Goal: Find specific page/section: Find specific page/section

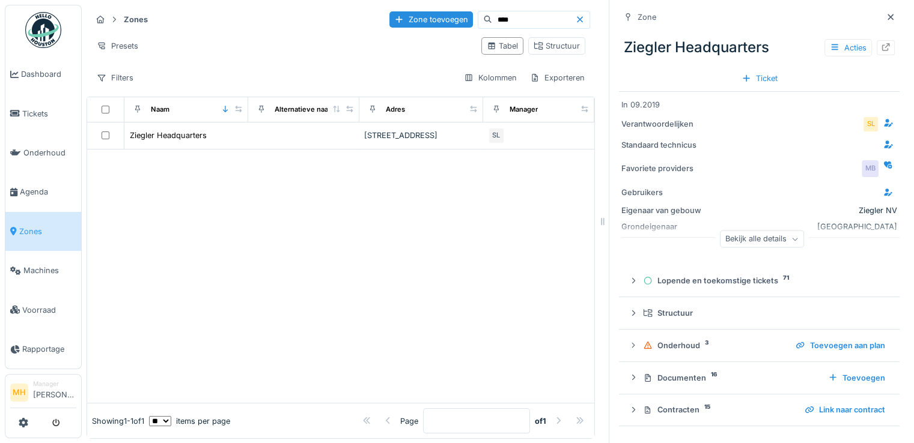
click at [61, 388] on li "Manager [PERSON_NAME]" at bounding box center [54, 393] width 43 height 26
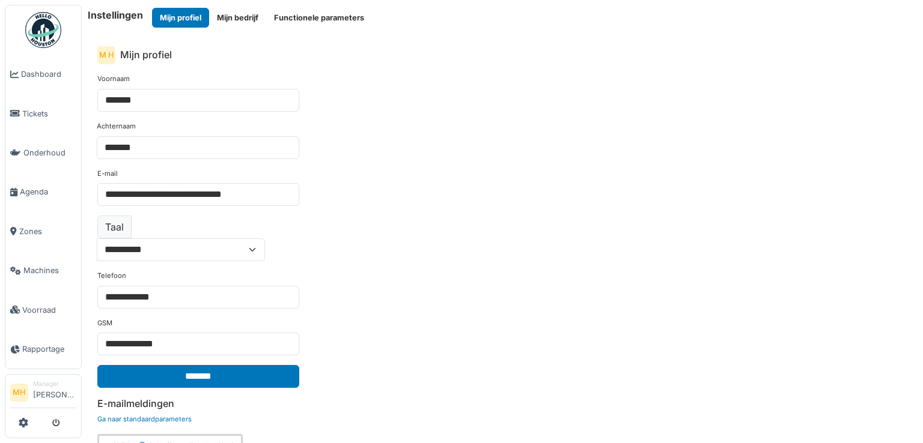
click at [252, 18] on button "Mijn bedrijf" at bounding box center [237, 18] width 57 height 20
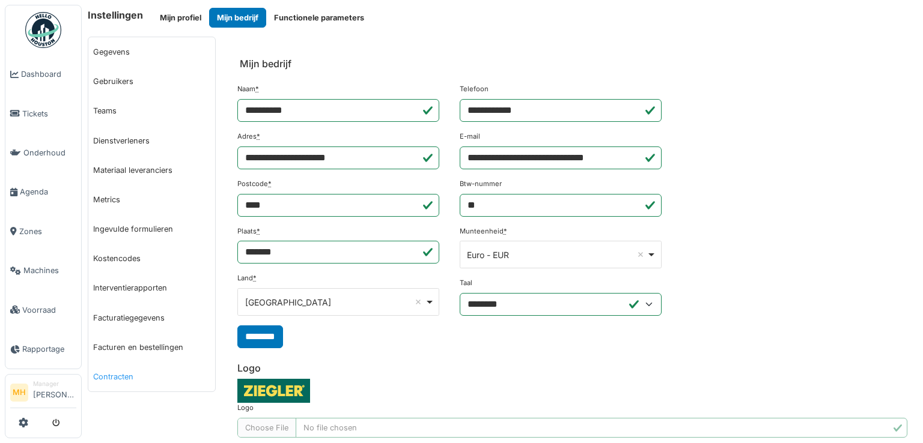
click at [123, 378] on link "Contracten" at bounding box center [151, 376] width 127 height 29
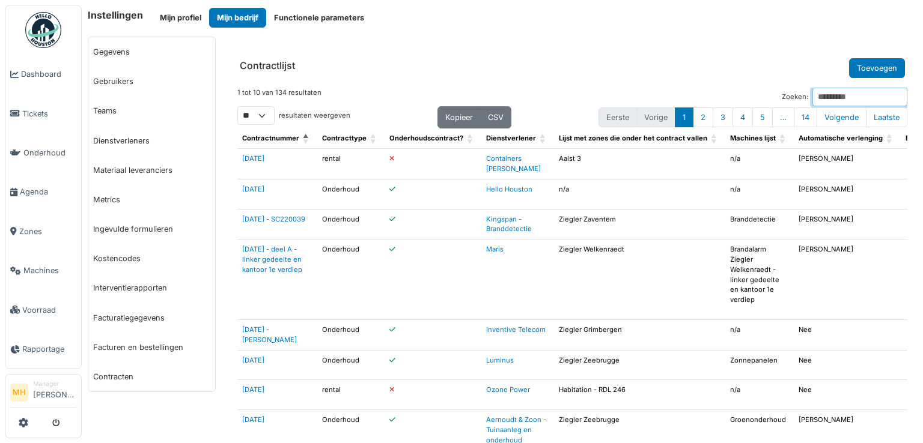
click at [817, 97] on input "Zoeken:" at bounding box center [859, 97] width 95 height 19
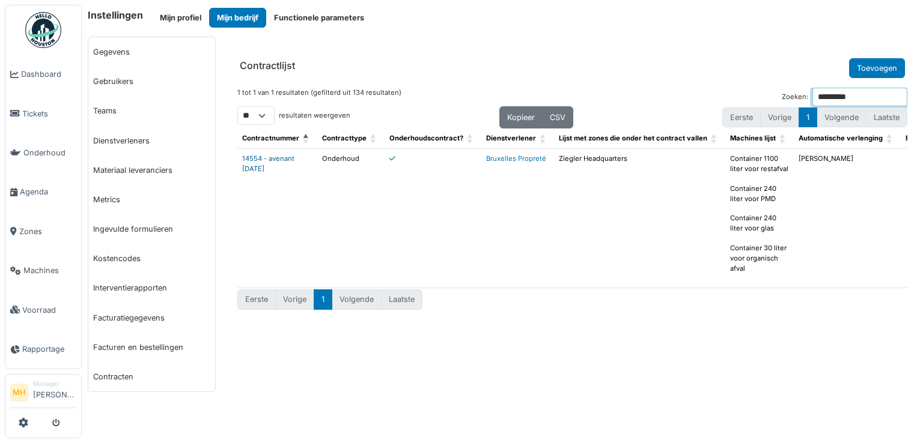
type input "*********"
click at [288, 157] on link "14554 - avenant [DATE]" at bounding box center [268, 163] width 52 height 19
